Goal: Task Accomplishment & Management: Manage account settings

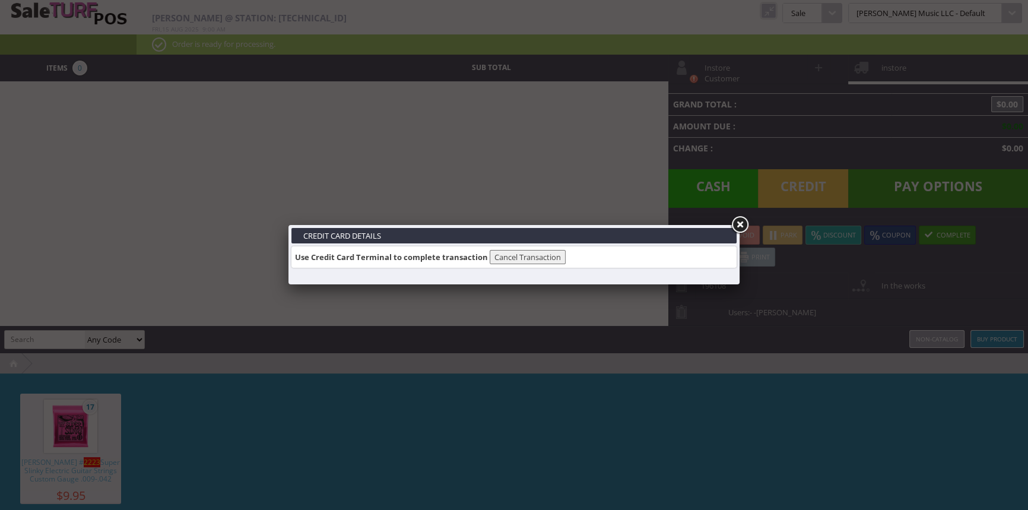
click at [742, 221] on link at bounding box center [739, 224] width 21 height 21
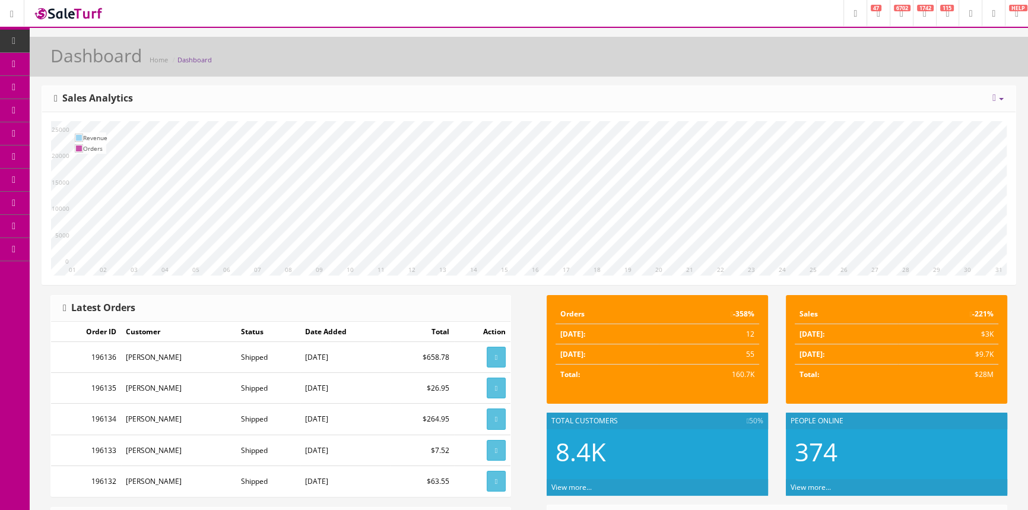
click at [100, 64] on span "Products" at bounding box center [85, 64] width 29 height 10
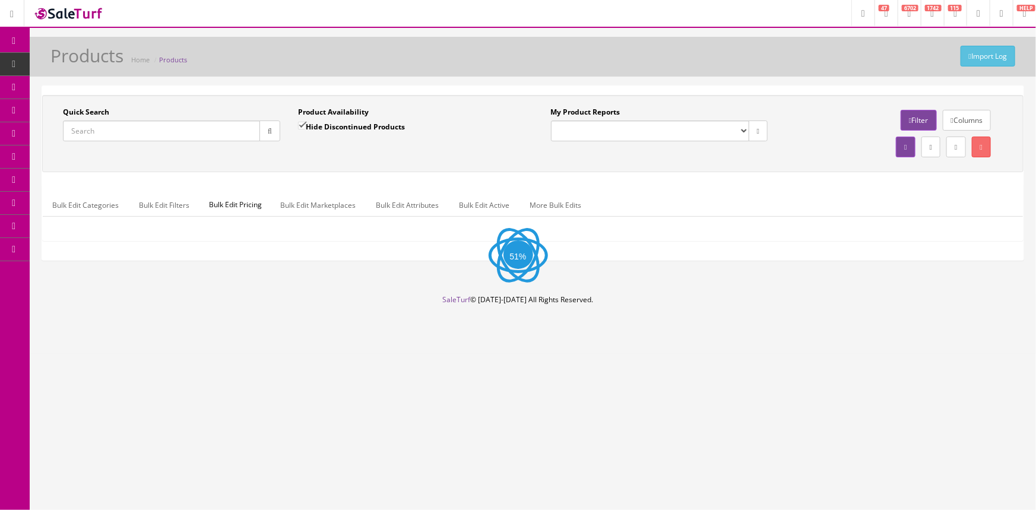
click at [131, 125] on input "Quick Search" at bounding box center [161, 131] width 197 height 21
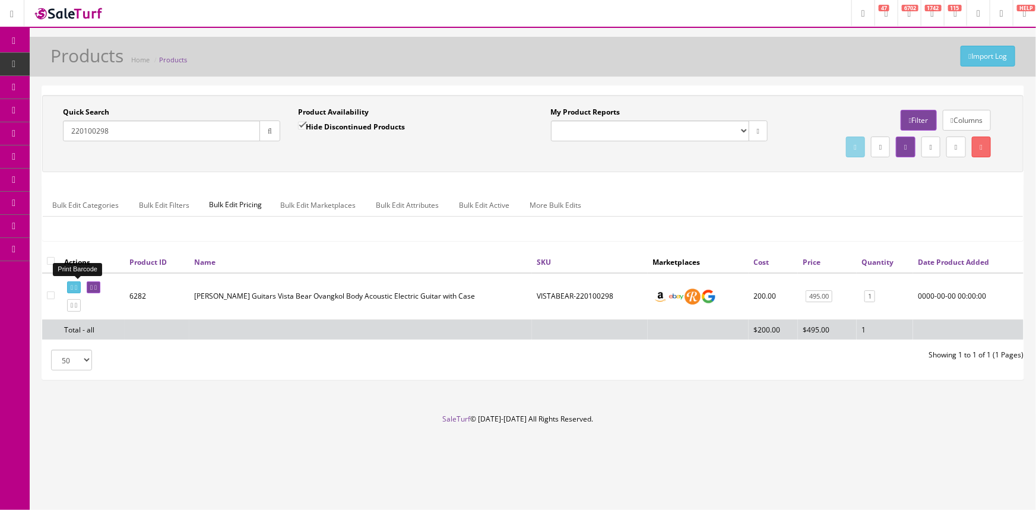
click at [71, 286] on icon at bounding box center [72, 287] width 2 height 7
drag, startPoint x: 122, startPoint y: 134, endPoint x: 71, endPoint y: 136, distance: 51.1
click at [71, 136] on input "220100298" at bounding box center [161, 131] width 197 height 21
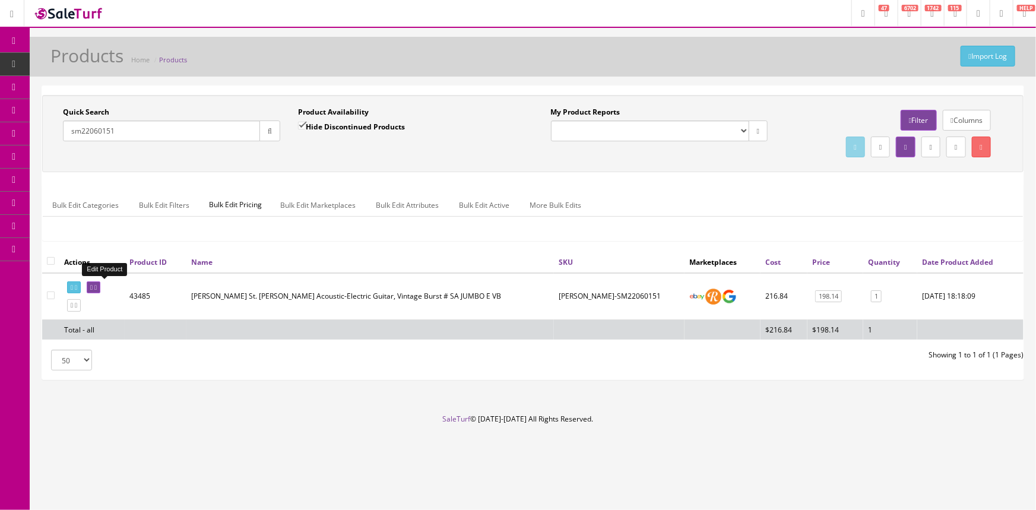
type input "sm22060151"
click at [93, 286] on icon at bounding box center [91, 287] width 2 height 7
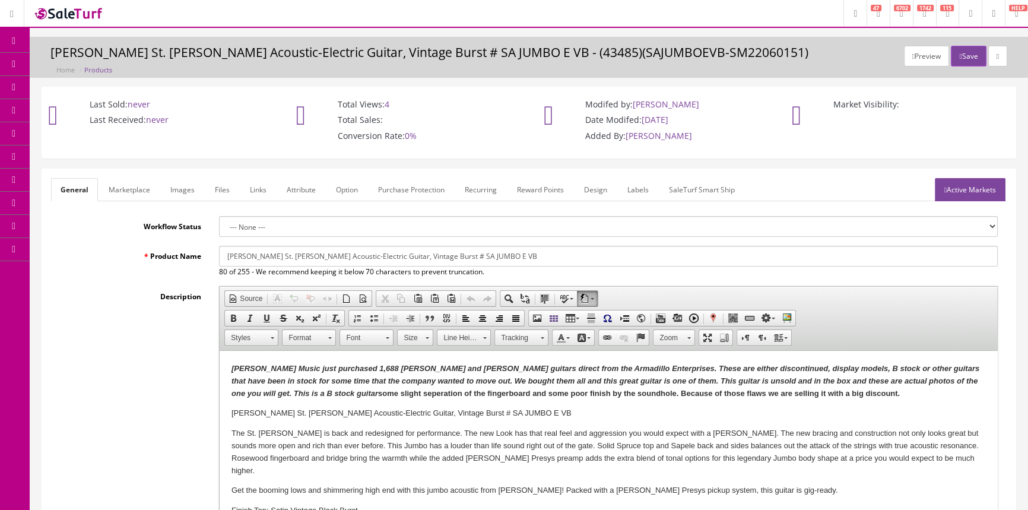
click at [643, 185] on link "Labels" at bounding box center [638, 189] width 40 height 23
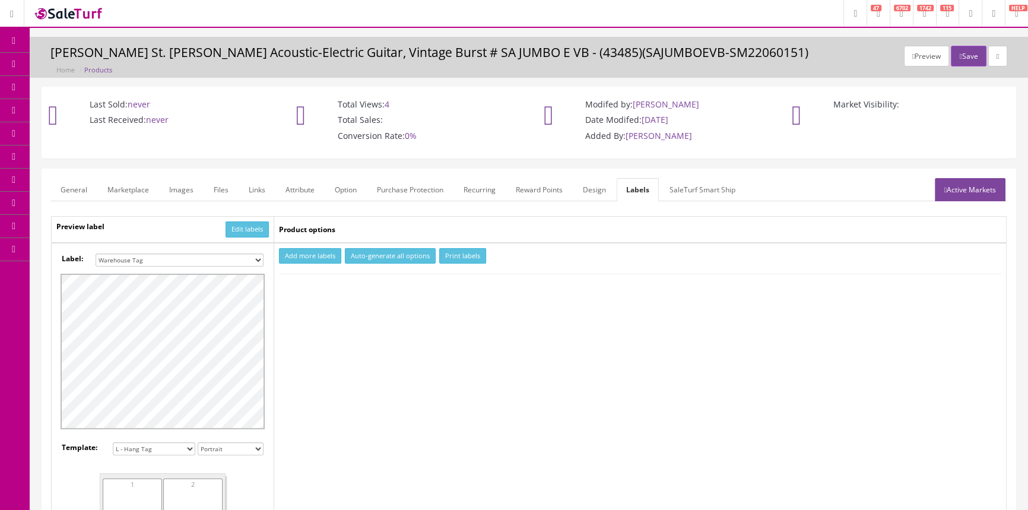
click at [316, 255] on button "Add more labels" at bounding box center [310, 256] width 62 height 16
type input "1"
click at [328, 287] on input "1" at bounding box center [306, 292] width 53 height 13
click at [475, 254] on button "Print labels" at bounding box center [462, 256] width 47 height 16
click at [111, 59] on link "Products" at bounding box center [92, 64] width 125 height 23
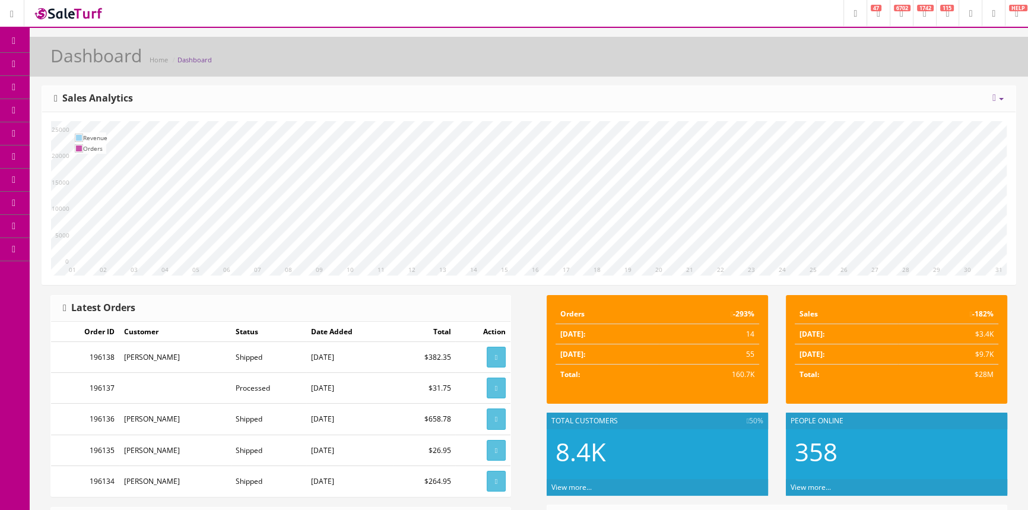
click at [69, 65] on icon at bounding box center [62, 63] width 12 height 9
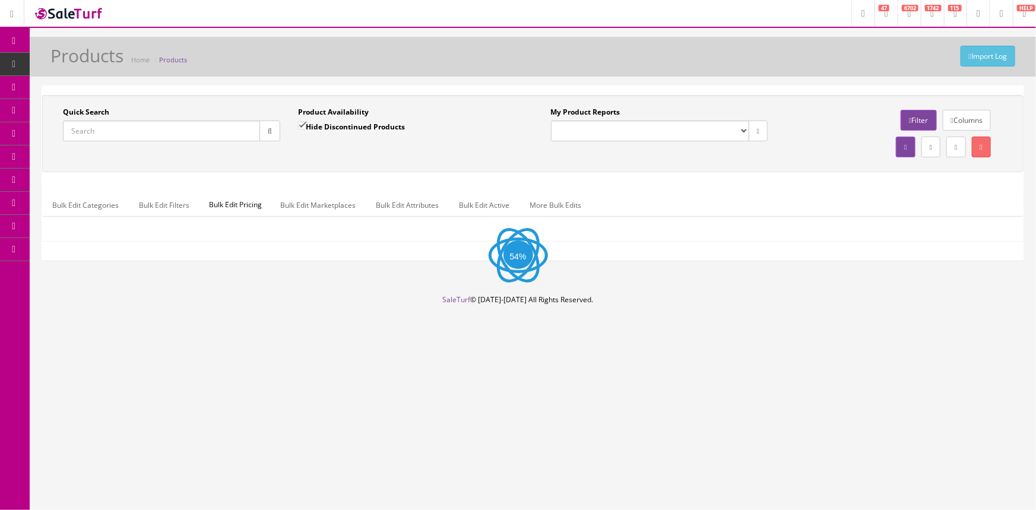
click at [84, 136] on input "Quick Search" at bounding box center [161, 131] width 197 height 21
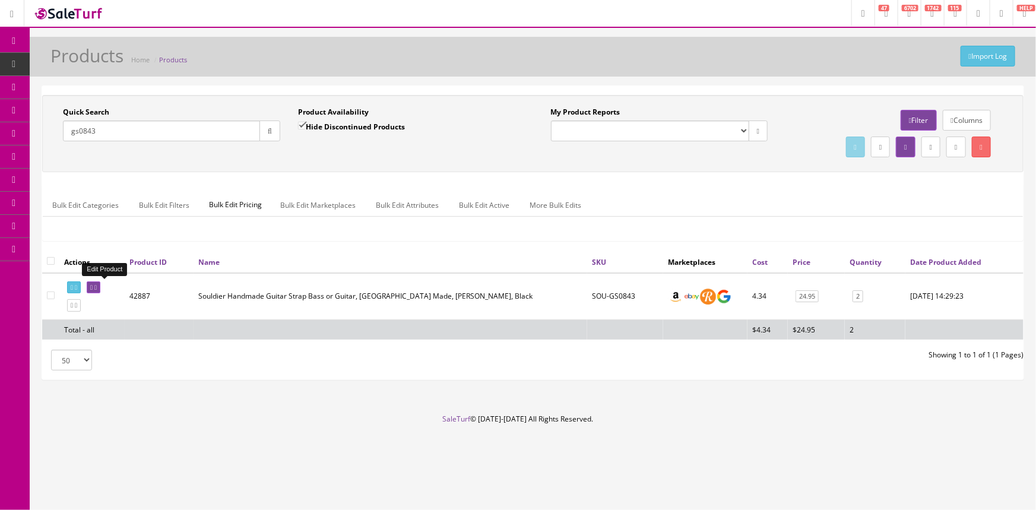
type input "gs0843"
click at [97, 289] on icon at bounding box center [95, 287] width 2 height 7
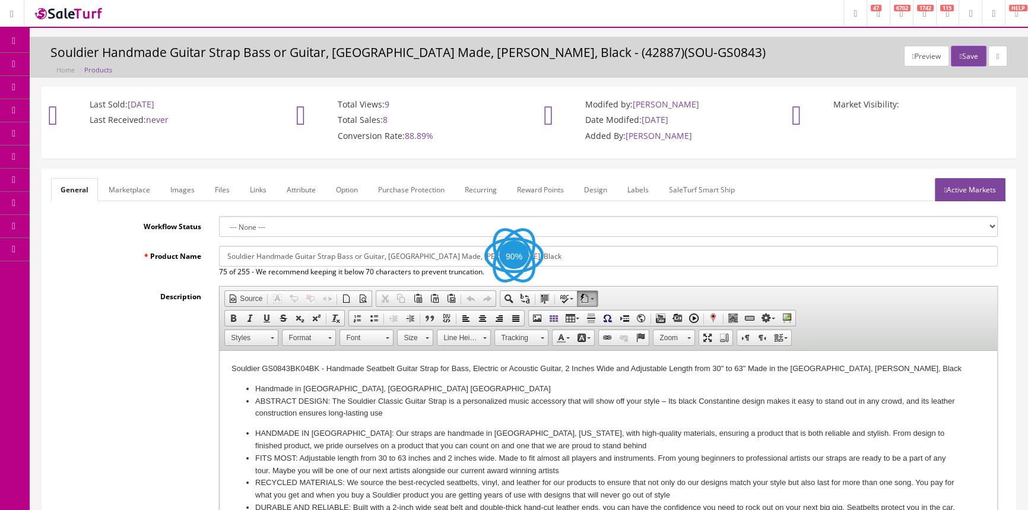
click at [176, 198] on link "Images" at bounding box center [182, 189] width 43 height 23
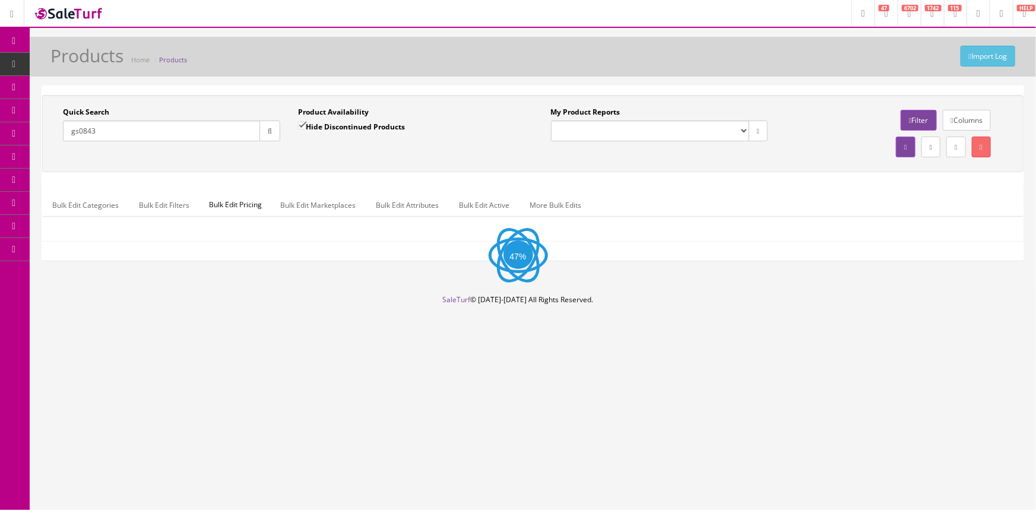
click at [173, 125] on input "gs0843" at bounding box center [161, 131] width 197 height 21
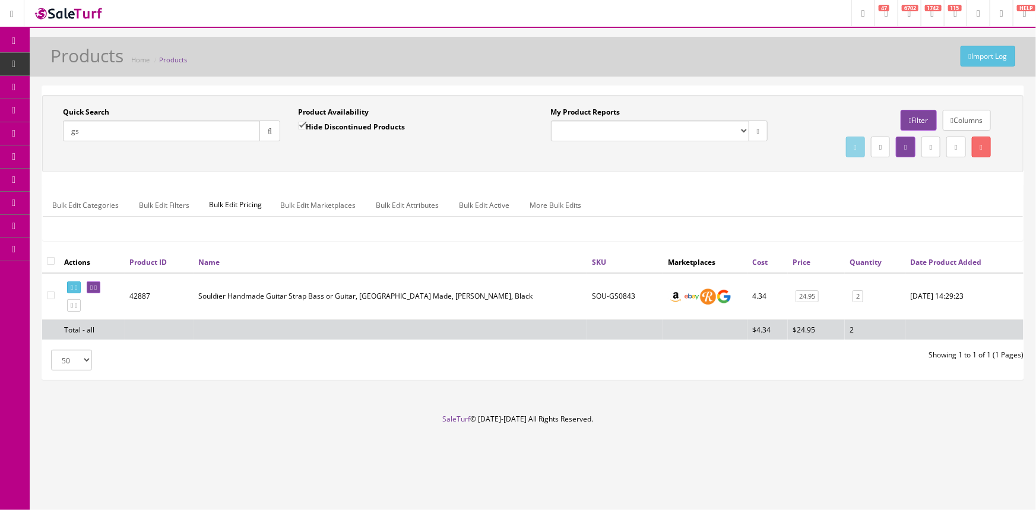
type input "g"
type input "0996483000"
click at [100, 290] on link at bounding box center [94, 287] width 14 height 12
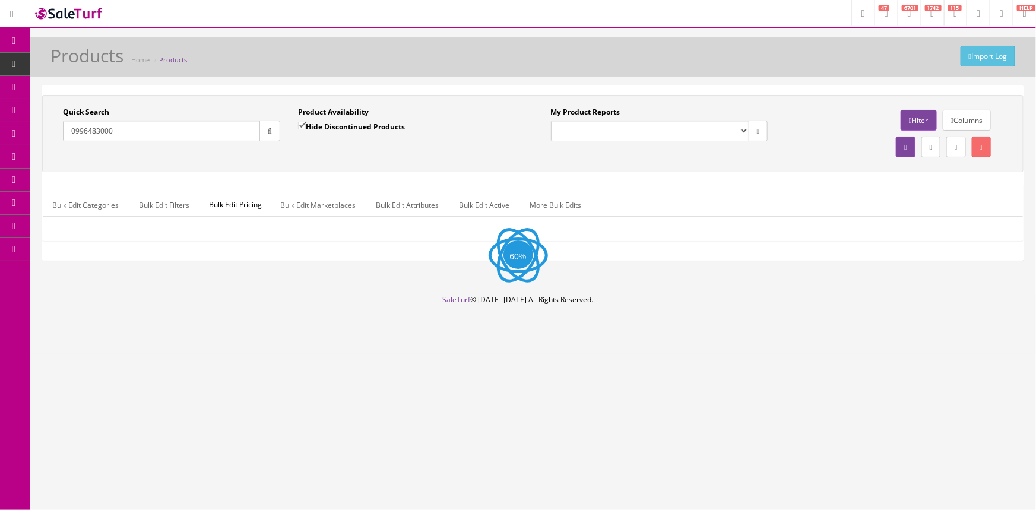
click at [154, 133] on input "0996483000" at bounding box center [161, 131] width 197 height 21
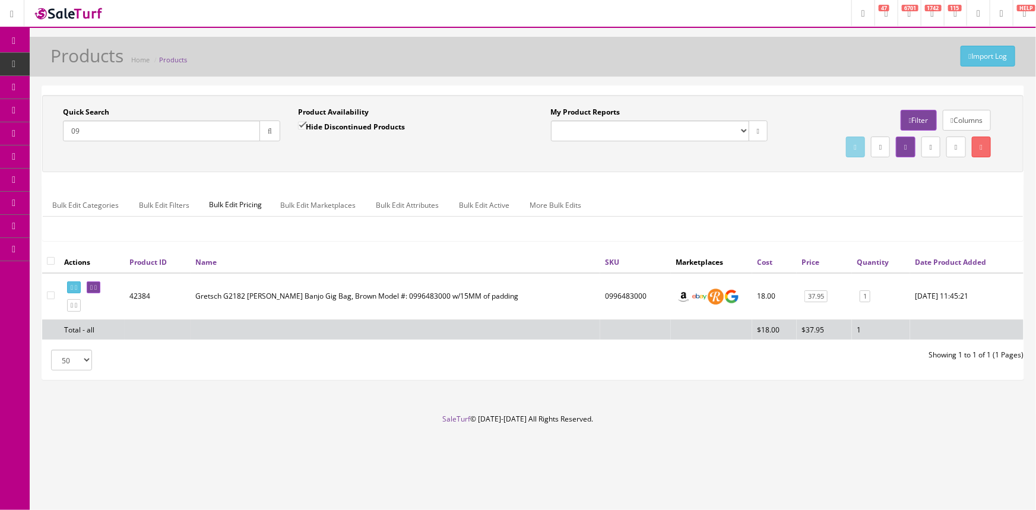
type input "0"
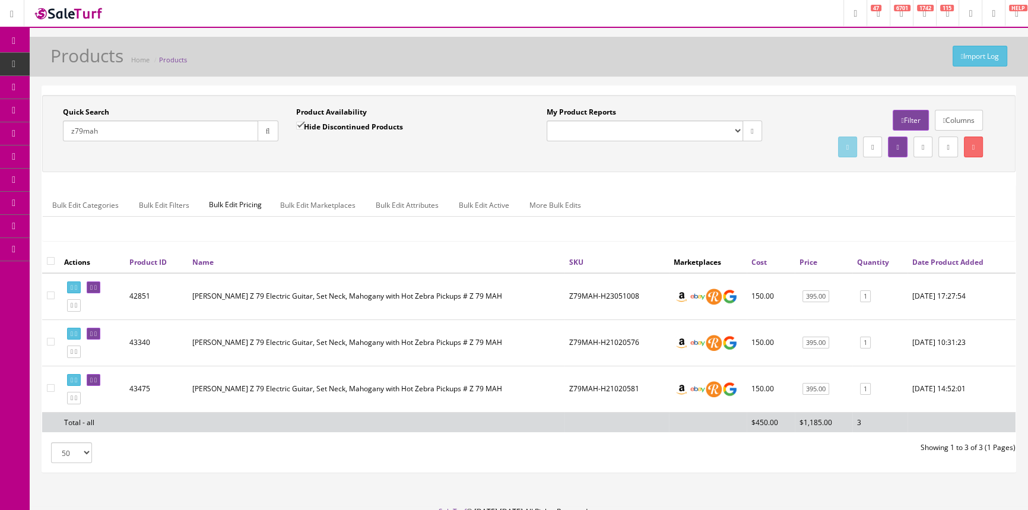
type input "z79mah"
click at [298, 125] on input "Hide Discontinued Products" at bounding box center [300, 126] width 8 height 8
checkbox input "false"
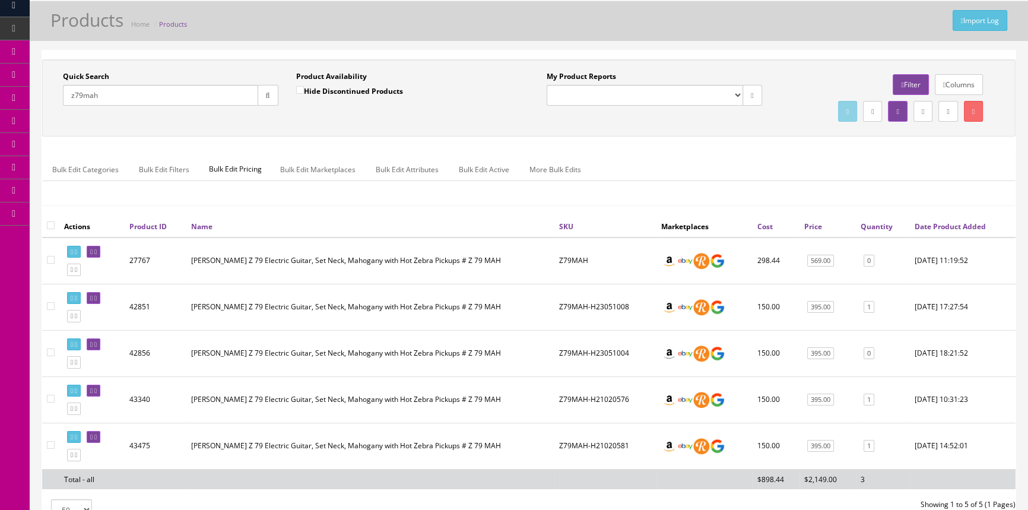
scroll to position [53, 0]
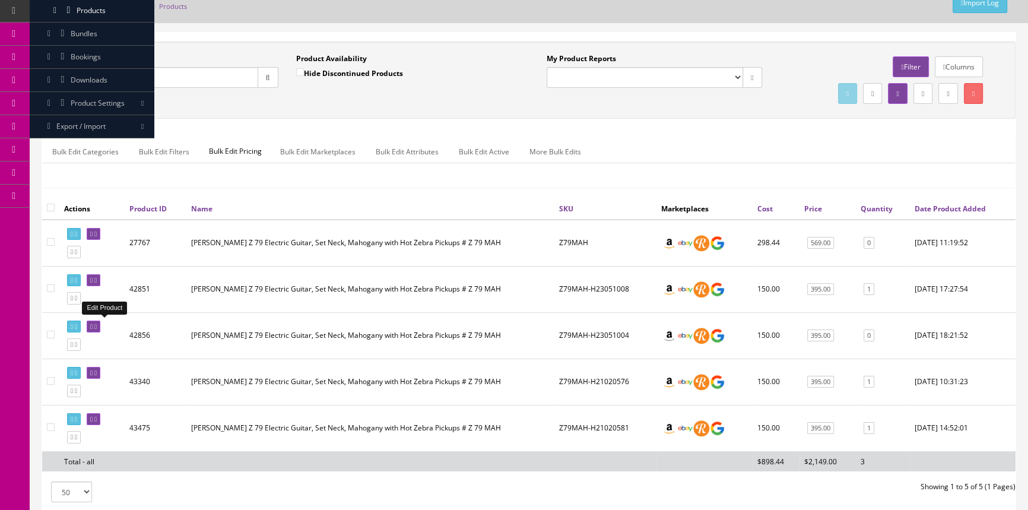
click at [97, 324] on icon at bounding box center [95, 327] width 2 height 7
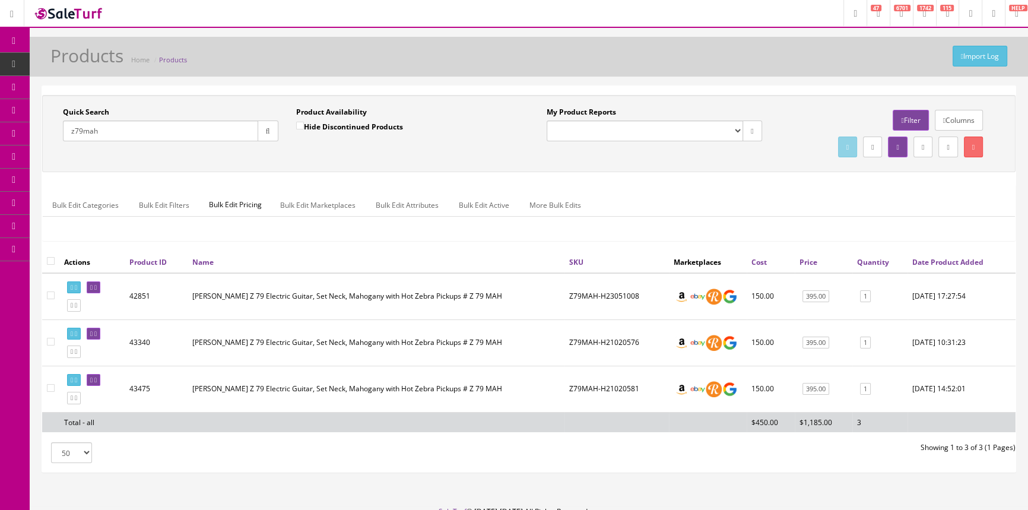
click at [302, 129] on label "Hide Discontinued Products" at bounding box center [349, 127] width 107 height 12
click at [302, 129] on input "Hide Discontinued Products" at bounding box center [300, 126] width 8 height 8
checkbox input "false"
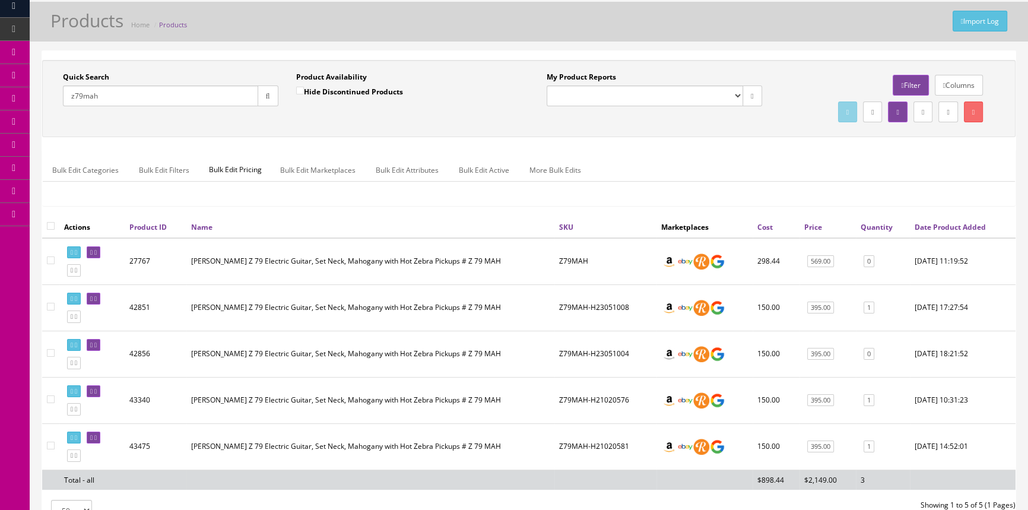
scroll to position [53, 0]
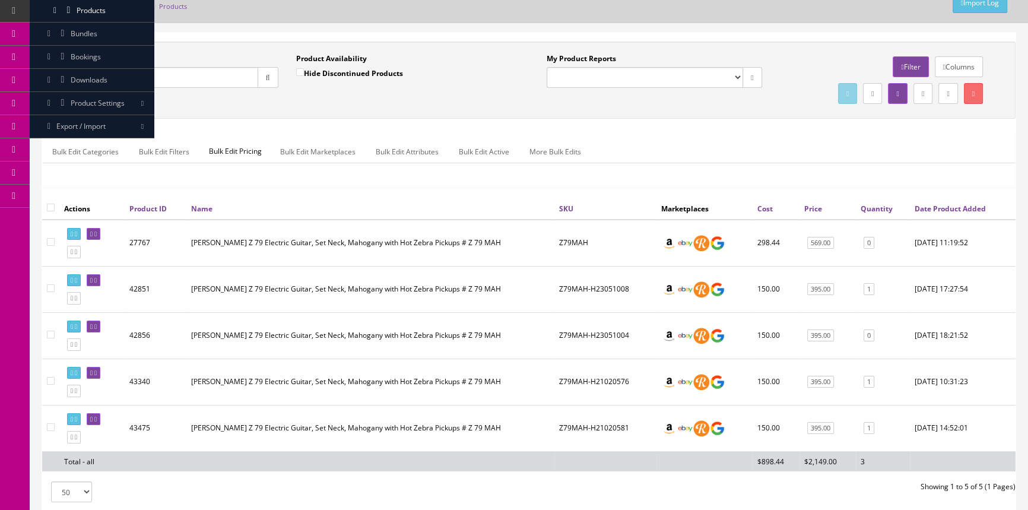
click at [184, 75] on input "z79mah" at bounding box center [160, 77] width 195 height 21
type input "z"
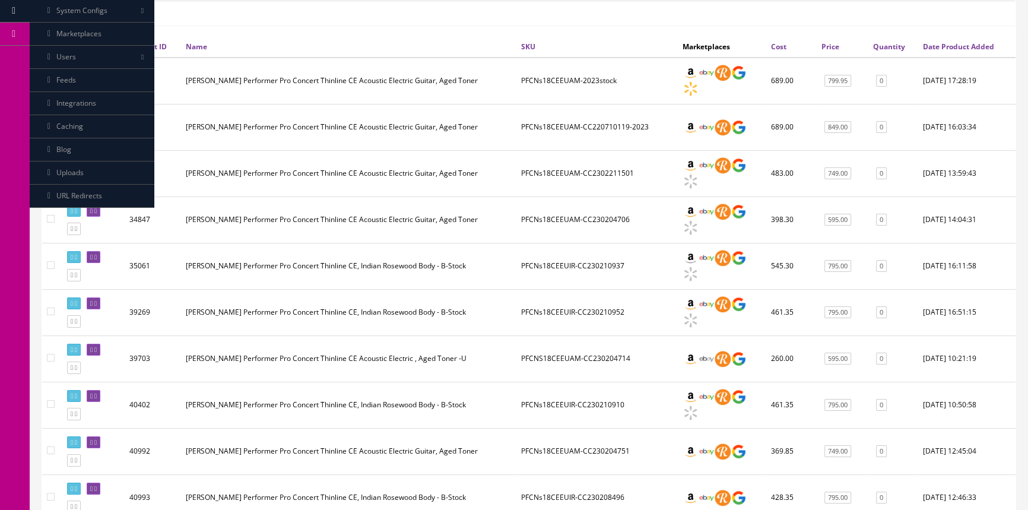
scroll to position [270, 0]
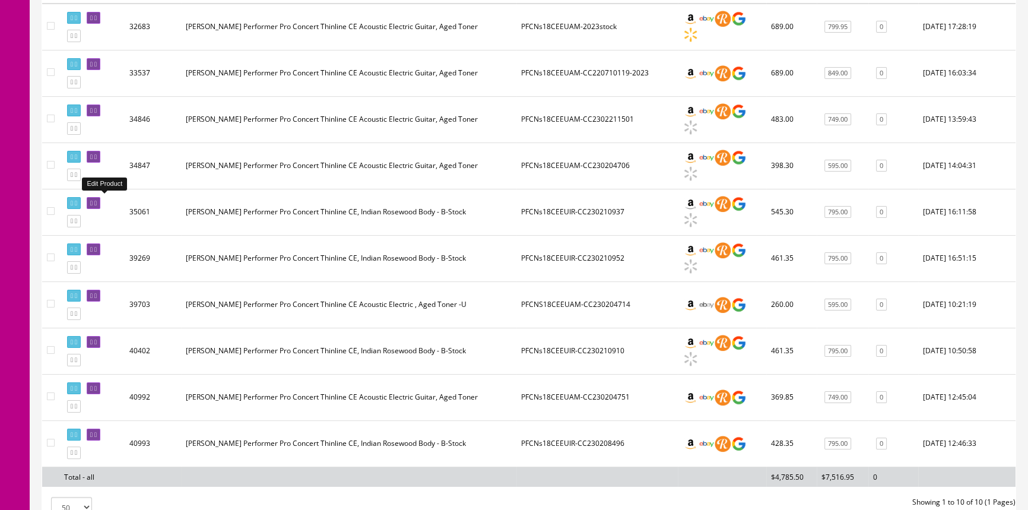
type input "pfcns18"
click at [97, 201] on icon at bounding box center [95, 203] width 2 height 7
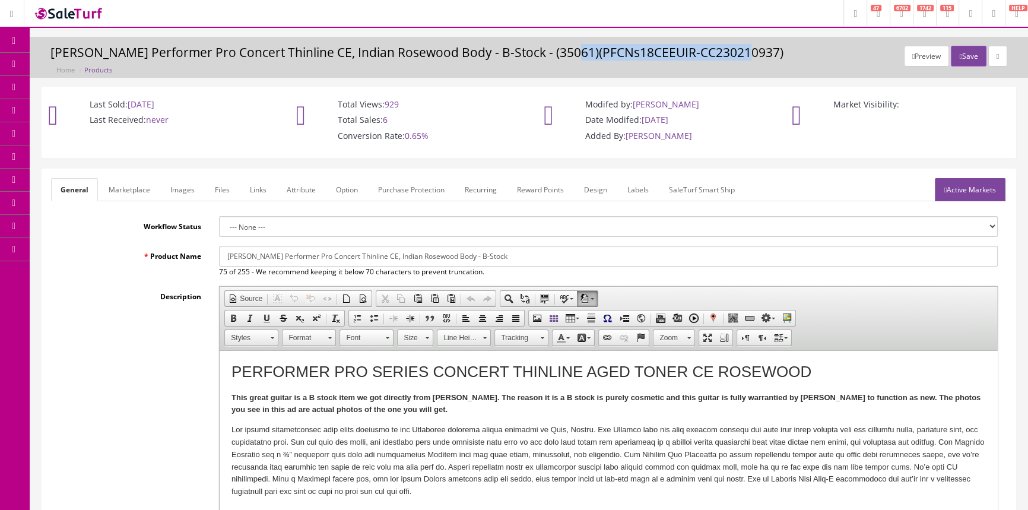
drag, startPoint x: 563, startPoint y: 56, endPoint x: 737, endPoint y: 54, distance: 174.6
click at [737, 54] on h3 "[PERSON_NAME] Performer Pro Concert Thinline CE, Indian Rosewood Body - B-Stock…" at bounding box center [528, 53] width 957 height 14
copy h3 "PFCNs18CEEUIR-CC230210937"
click at [94, 133] on span "Order List" at bounding box center [87, 133] width 33 height 10
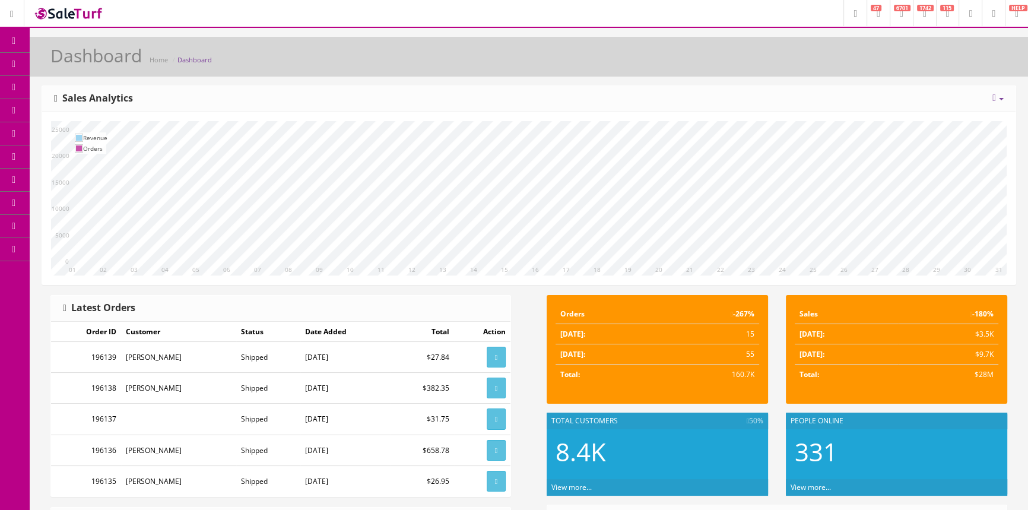
click at [90, 135] on span "Order List" at bounding box center [87, 133] width 33 height 10
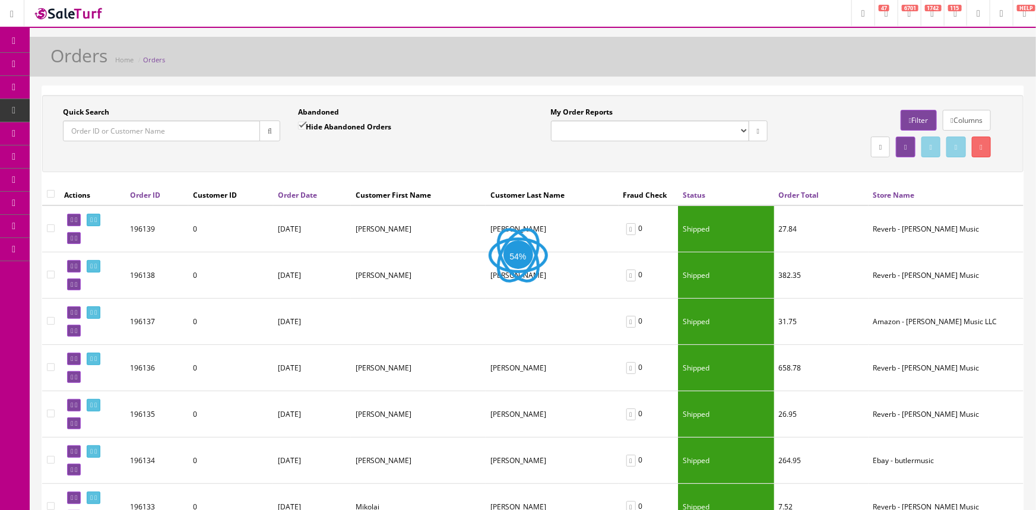
click at [101, 125] on input "Quick Search" at bounding box center [161, 131] width 197 height 21
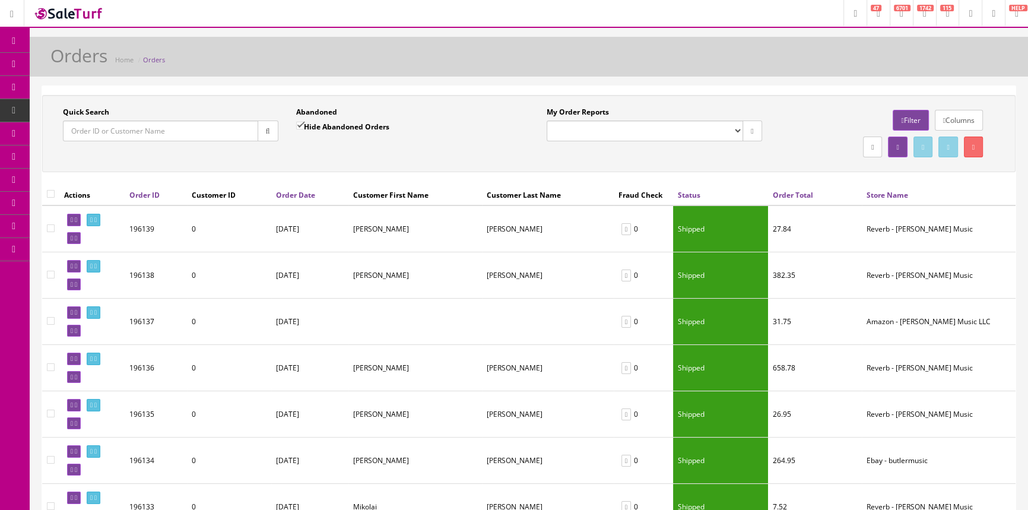
paste input "194595"
click at [267, 125] on button "button" at bounding box center [268, 131] width 21 height 21
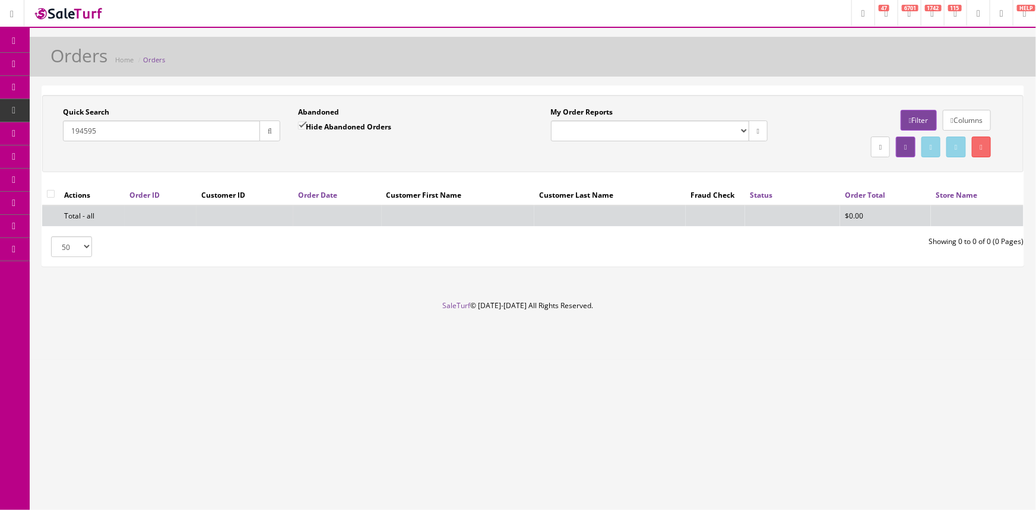
click at [65, 128] on input "194595" at bounding box center [161, 131] width 197 height 21
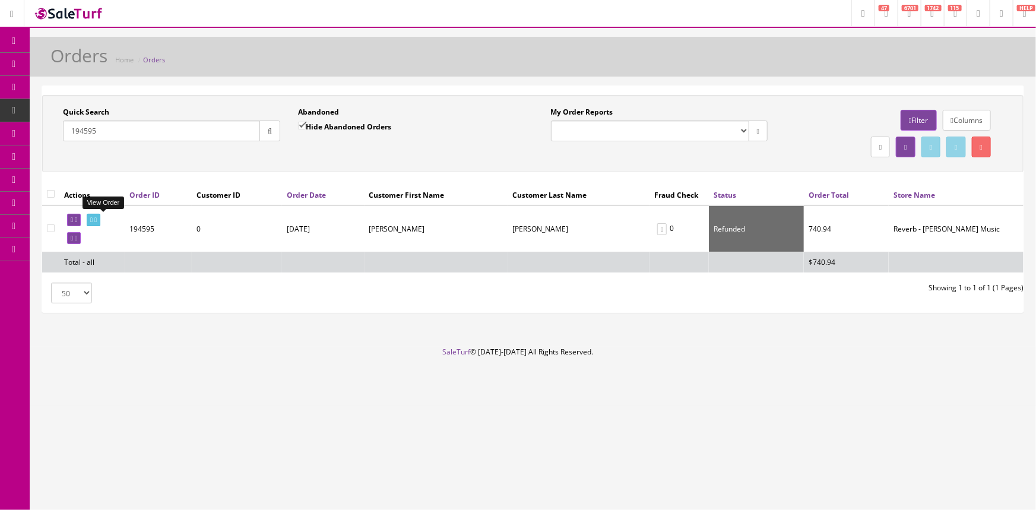
type input "194595"
click at [93, 218] on icon at bounding box center [91, 220] width 2 height 7
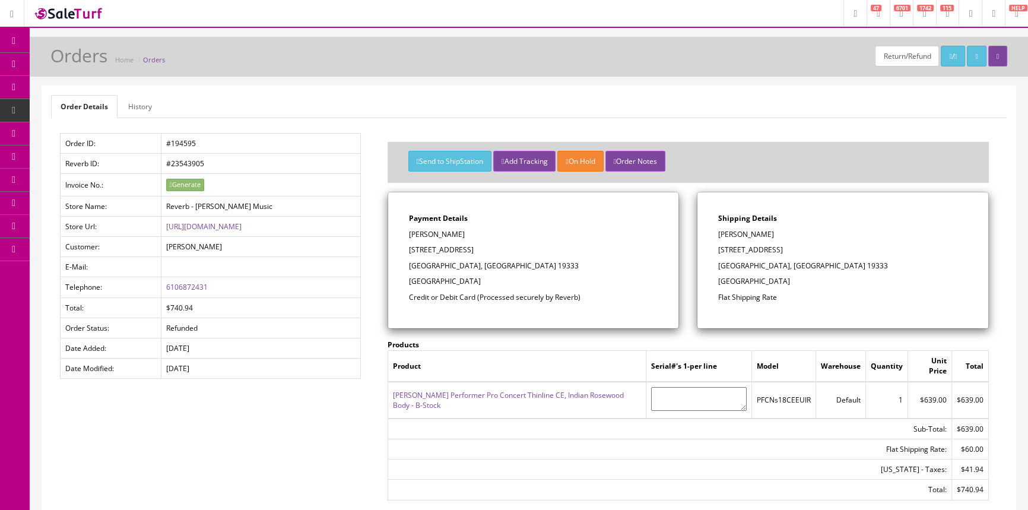
click at [151, 102] on link "History" at bounding box center [140, 106] width 43 height 23
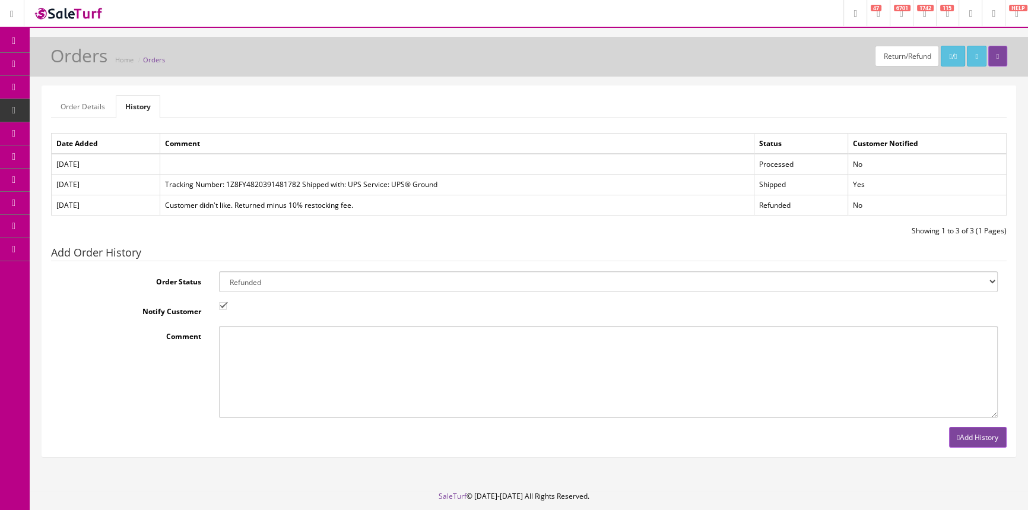
click at [97, 102] on link "Order Details" at bounding box center [83, 106] width 64 height 23
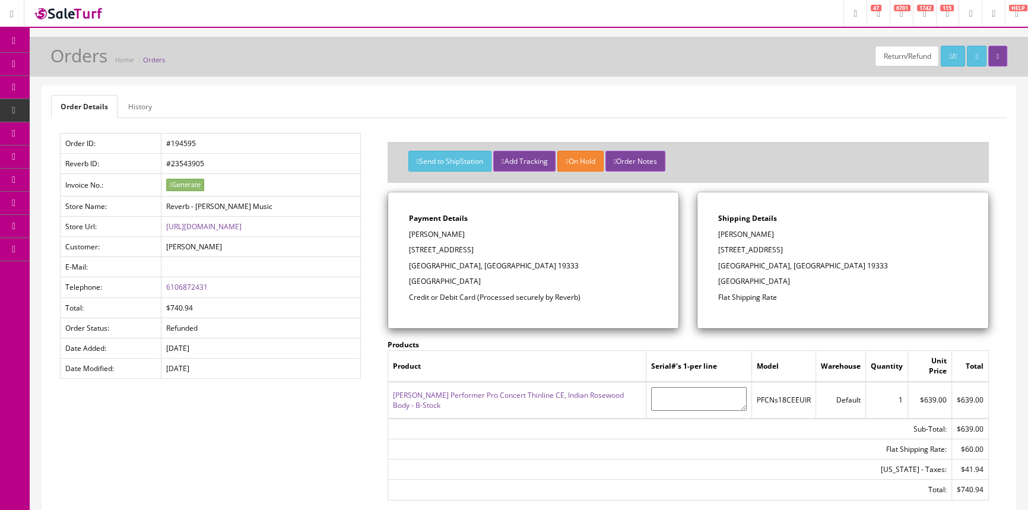
click at [80, 107] on span "POS Console" at bounding box center [92, 110] width 42 height 10
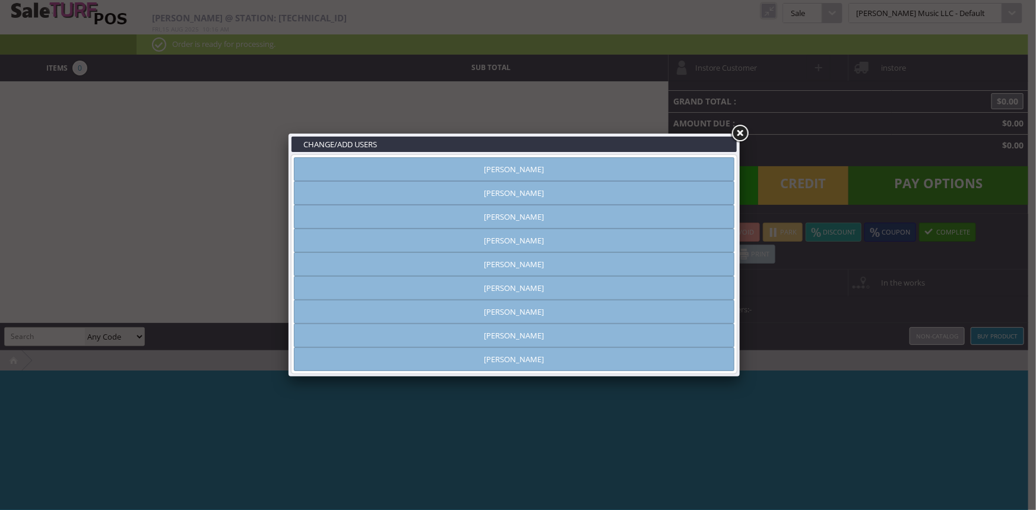
type input "[PERSON_NAME]"
click at [467, 171] on link "[PERSON_NAME]" at bounding box center [514, 169] width 441 height 24
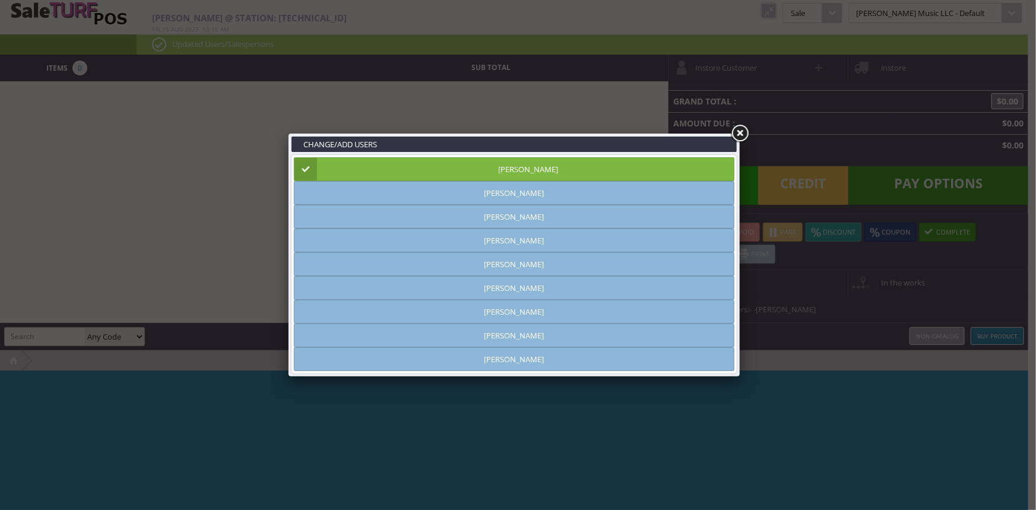
click at [743, 132] on link at bounding box center [739, 133] width 21 height 21
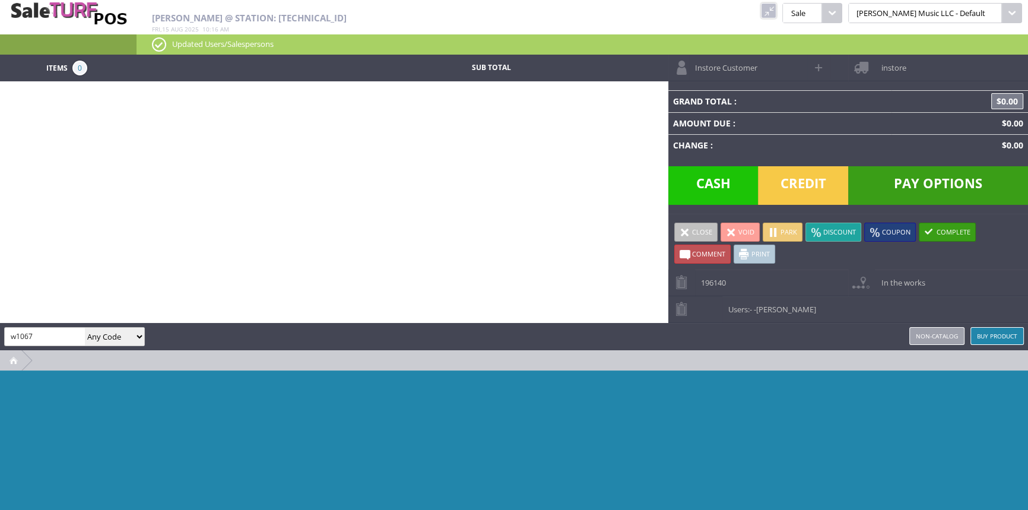
type input "w1067"
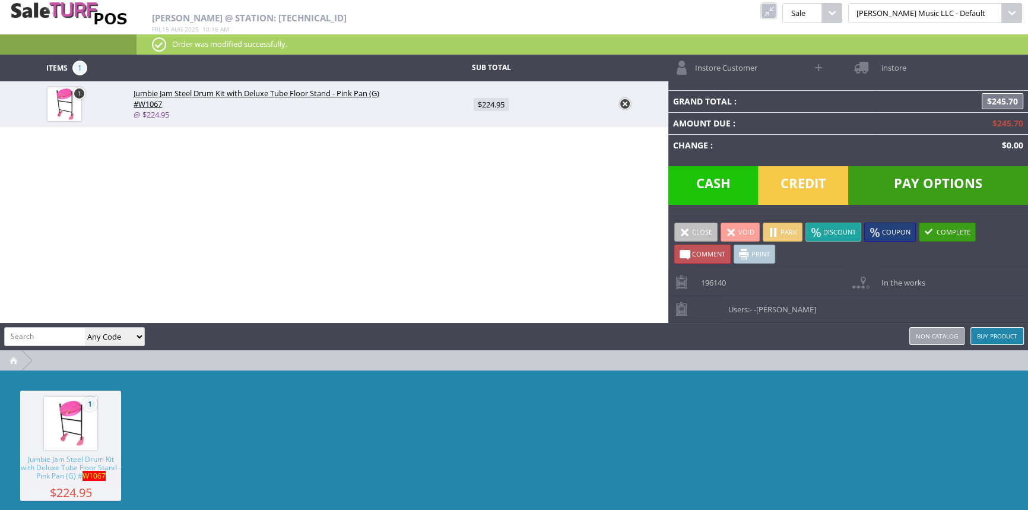
click at [796, 176] on span "Credit" at bounding box center [803, 185] width 90 height 39
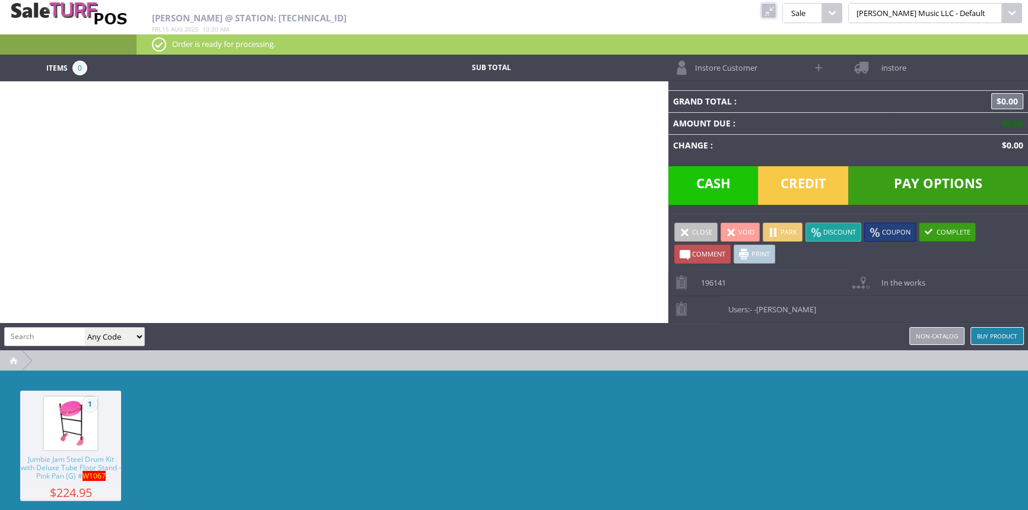
click at [777, 12] on link at bounding box center [768, 10] width 15 height 15
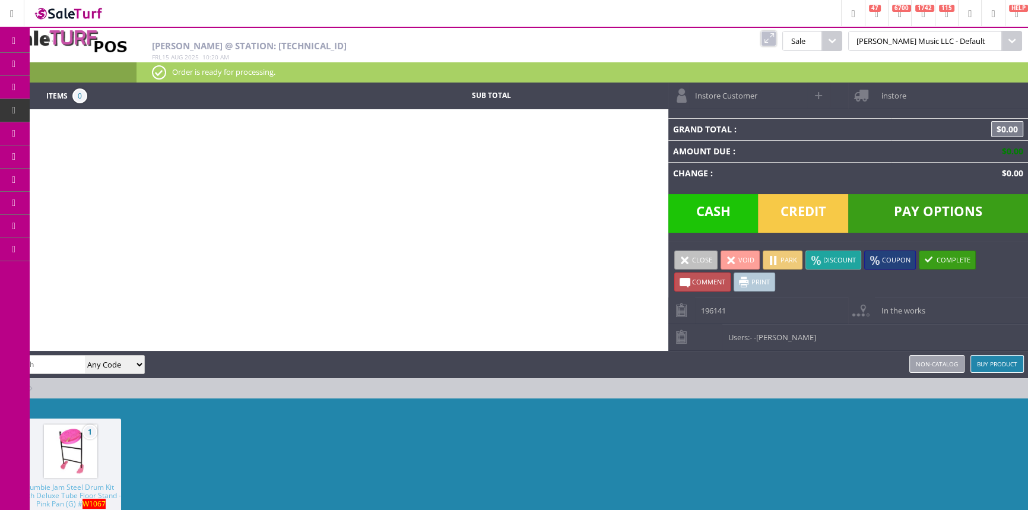
click at [80, 57] on link "Products" at bounding box center [92, 65] width 125 height 24
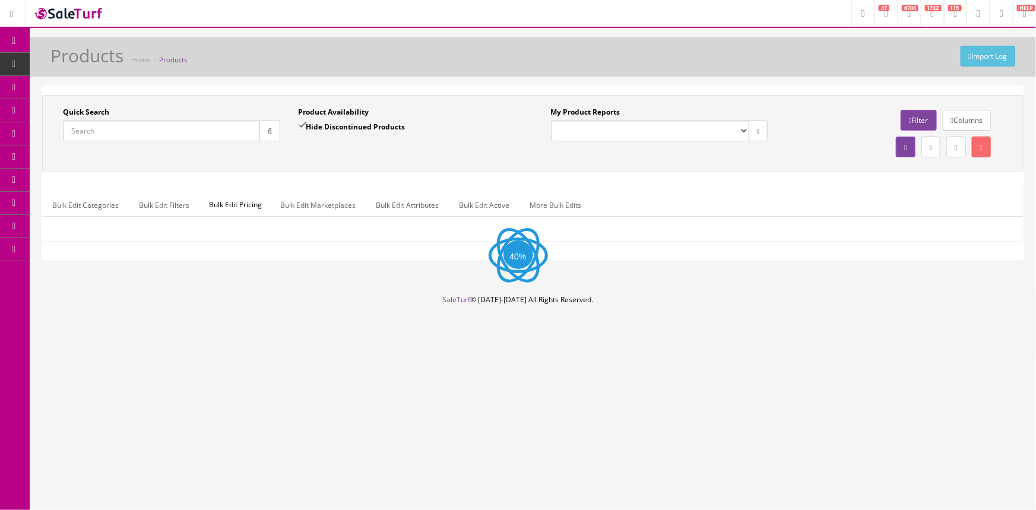
click at [126, 125] on input "Quick Search" at bounding box center [161, 131] width 197 height 21
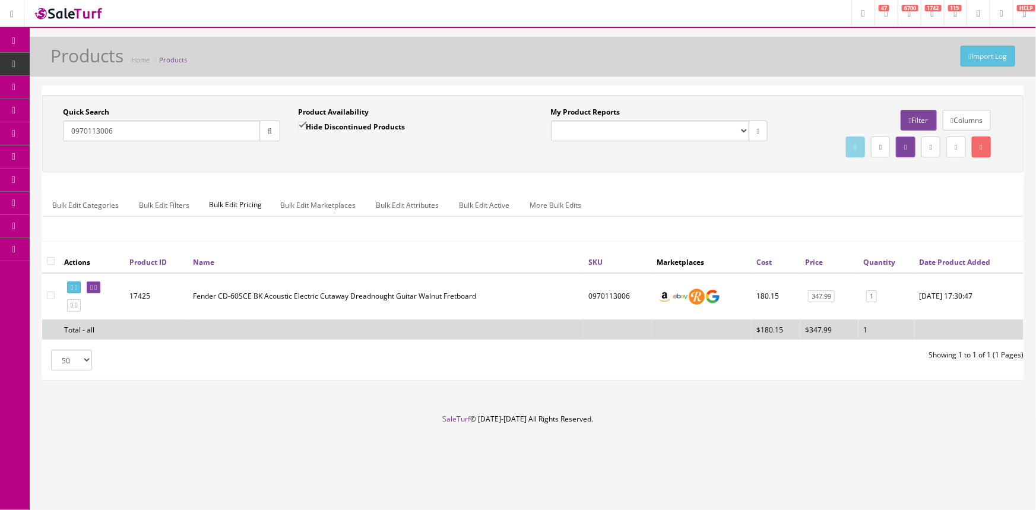
type input "0970113006"
click at [305, 125] on input "Hide Discontinued Products" at bounding box center [302, 126] width 8 height 8
checkbox input "false"
